Goal: Information Seeking & Learning: Understand process/instructions

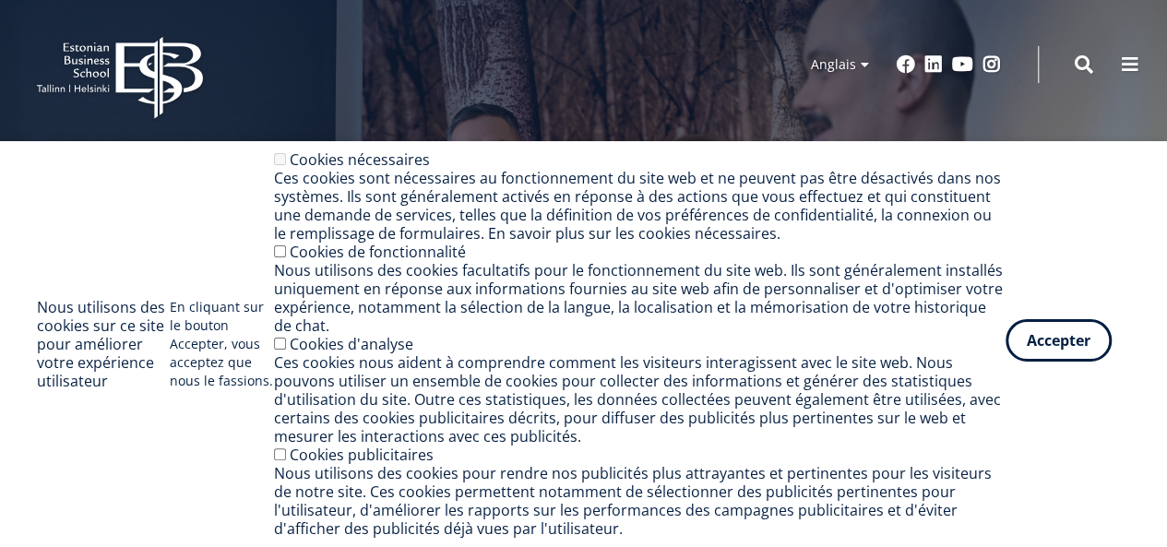
click at [1061, 352] on button "Accepter" at bounding box center [1059, 340] width 106 height 42
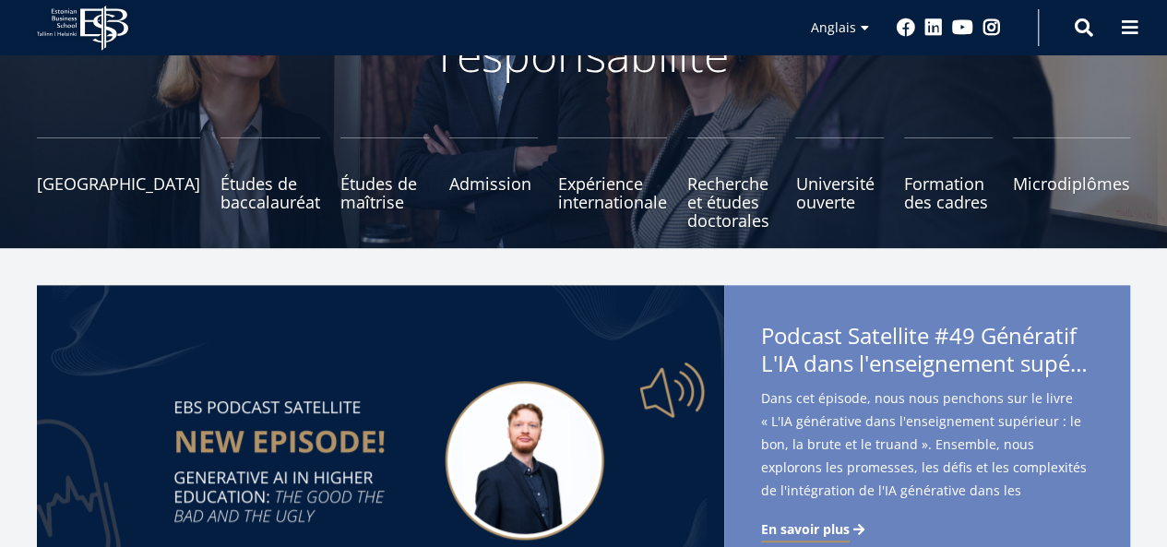
scroll to position [197, 0]
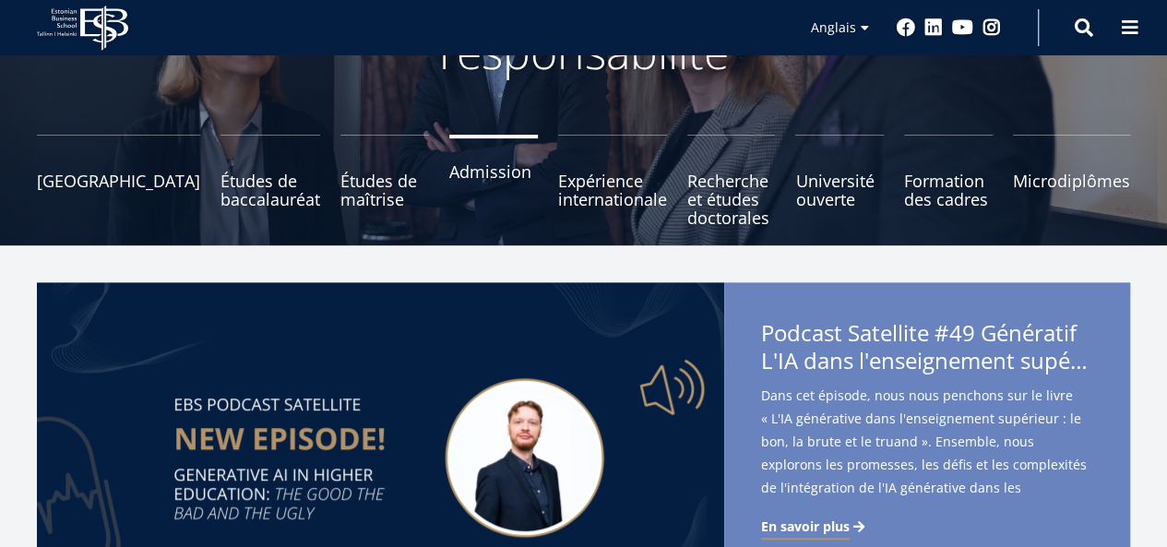
click at [449, 178] on font "Admission" at bounding box center [490, 172] width 82 height 22
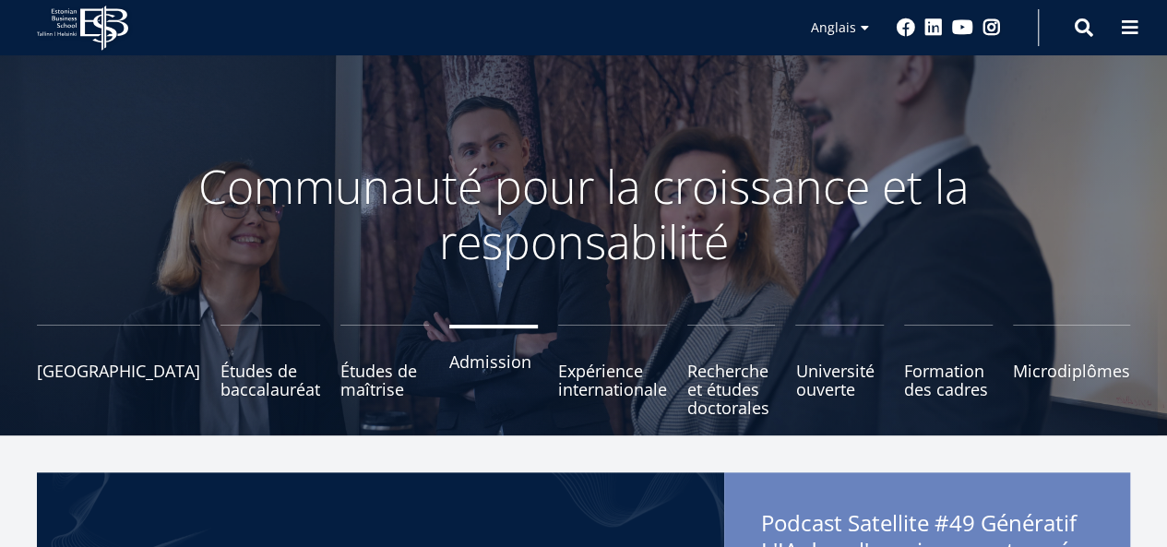
scroll to position [0, 0]
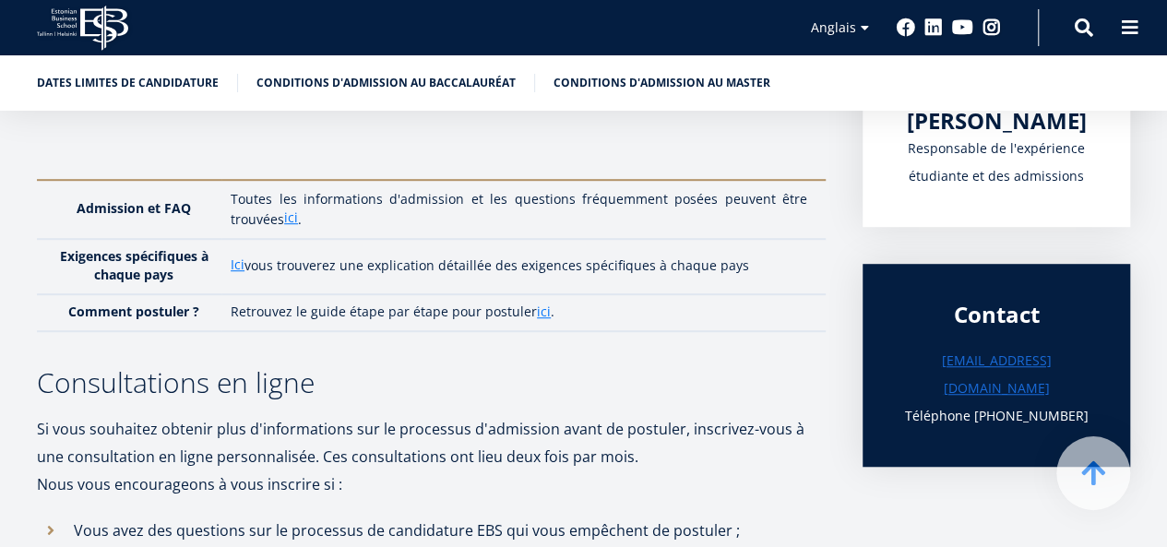
scroll to position [447, 0]
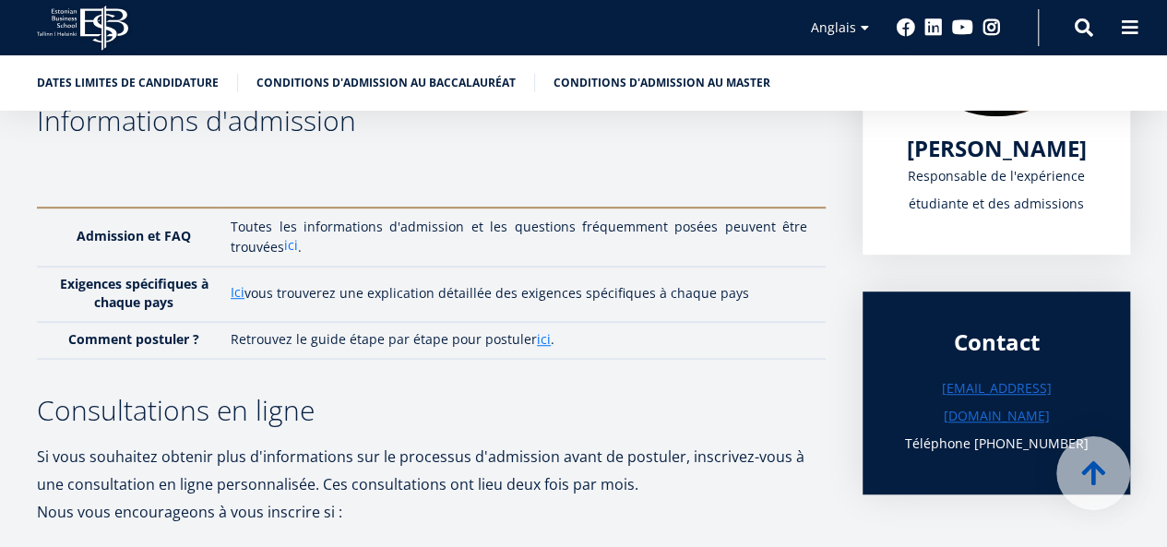
click at [292, 245] on font "ici" at bounding box center [291, 245] width 14 height 18
